Goal: Information Seeking & Learning: Check status

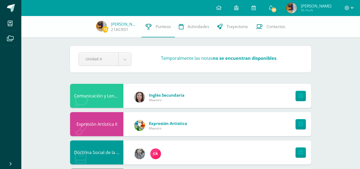
click at [159, 62] on div "Temporalmente las notas no se encuentran disponibles ." at bounding box center [218, 59] width 171 height 8
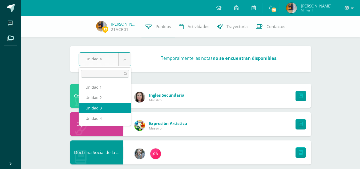
select select "Unidad 3"
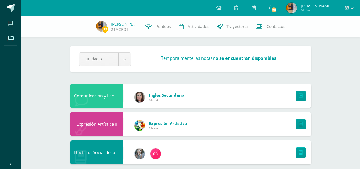
click at [127, 52] on div "Pendiente Unidad 3 Unidad 1 Unidad 2 Unidad 3 Unidad 4 Temporalmente las notas …" at bounding box center [190, 59] width 241 height 26
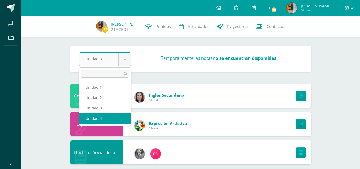
select select "Unidad 4"
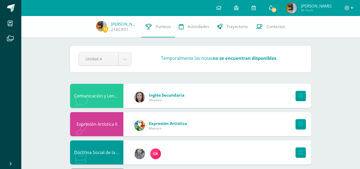
click at [277, 7] on span "20" at bounding box center [274, 10] width 6 height 6
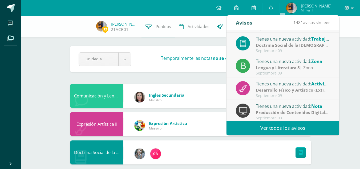
scroll to position [89, 0]
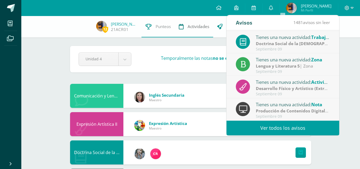
click at [188, 37] on link "Actividades" at bounding box center [194, 26] width 38 height 21
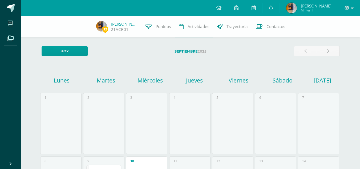
click at [241, 54] on label "Septiembre 2025" at bounding box center [190, 51] width 197 height 11
click at [297, 7] on img at bounding box center [291, 8] width 11 height 11
